Goal: Task Accomplishment & Management: Use online tool/utility

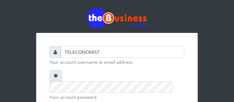
scroll to position [92, 0]
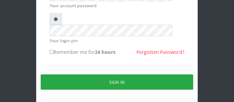
click at [52, 50] on input "Remember me for 24 hours" at bounding box center [52, 52] width 4 height 4
checkbox input "true"
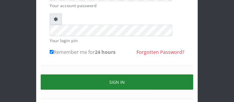
click at [53, 75] on button "Sign in" at bounding box center [117, 82] width 153 height 15
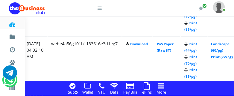
scroll to position [764, 115]
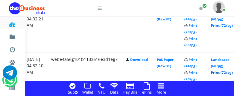
click at [226, 72] on link "Print (72/pg)" at bounding box center [222, 72] width 22 height 4
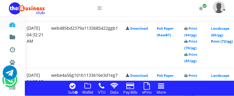
click at [227, 42] on link "Print (72/pg)" at bounding box center [222, 41] width 22 height 4
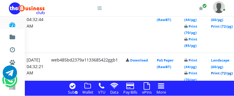
scroll to position [700, 115]
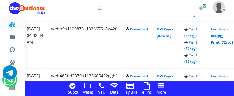
click at [227, 41] on link "Print (72/pg)" at bounding box center [222, 42] width 22 height 4
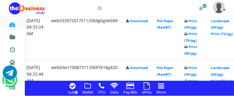
scroll to position [653, 115]
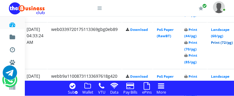
click at [222, 43] on link "Print (72/pg)" at bounding box center [222, 42] width 22 height 4
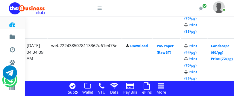
scroll to position [574, 115]
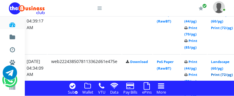
click at [222, 76] on link "Print (72/pg)" at bounding box center [222, 74] width 22 height 4
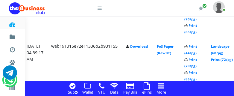
scroll to position [558, 115]
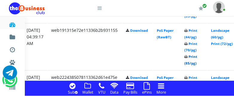
click at [198, 64] on link "Print (85/pg)" at bounding box center [191, 59] width 13 height 11
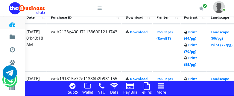
scroll to position [511, 115]
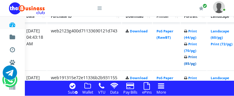
click at [197, 65] on link "Print (85/pg)" at bounding box center [190, 59] width 13 height 11
